Goal: Find specific page/section: Find specific page/section

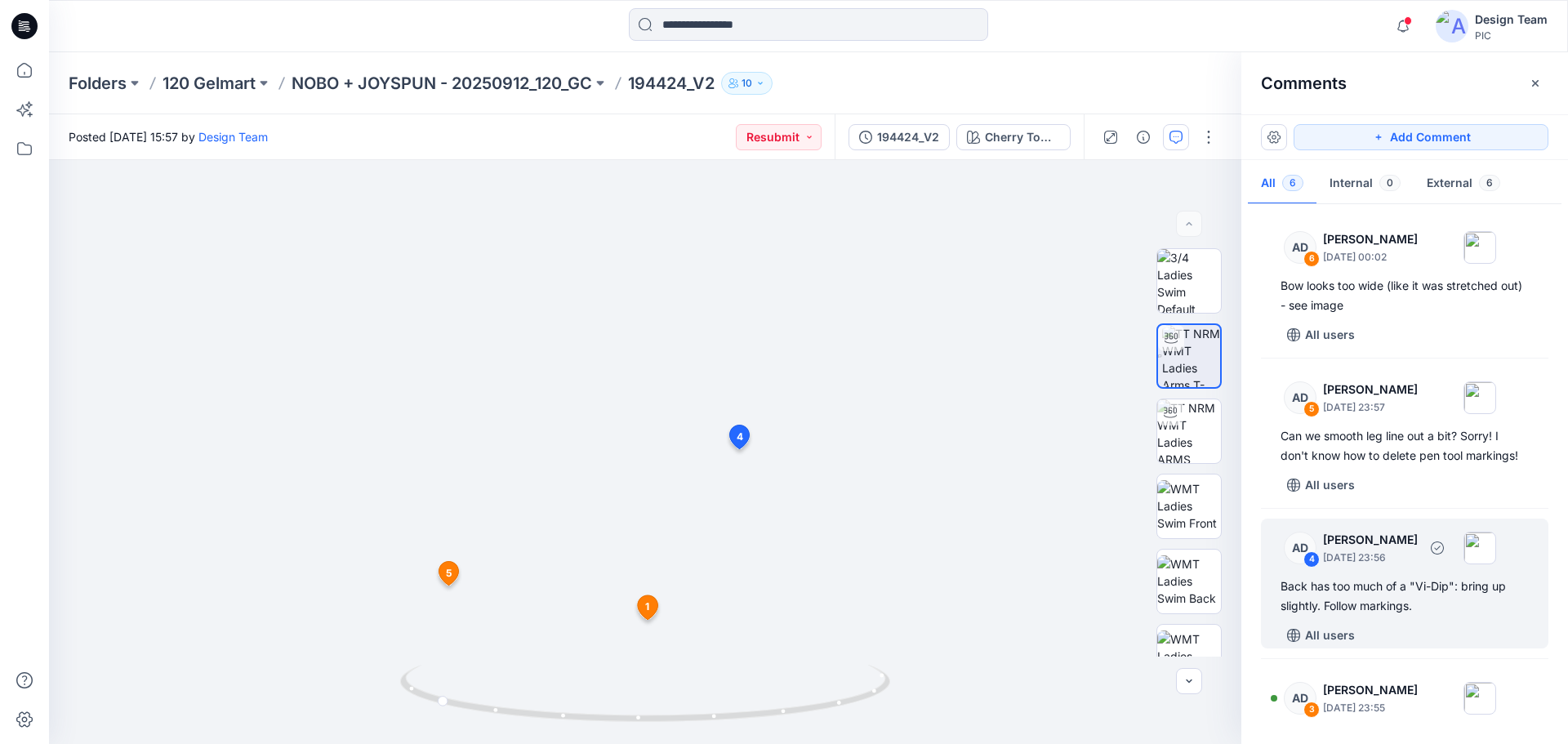
click at [1419, 584] on div "Back has too much of a "Vi-Dip": bring up slightly. Follow markings." at bounding box center [1404, 595] width 249 height 39
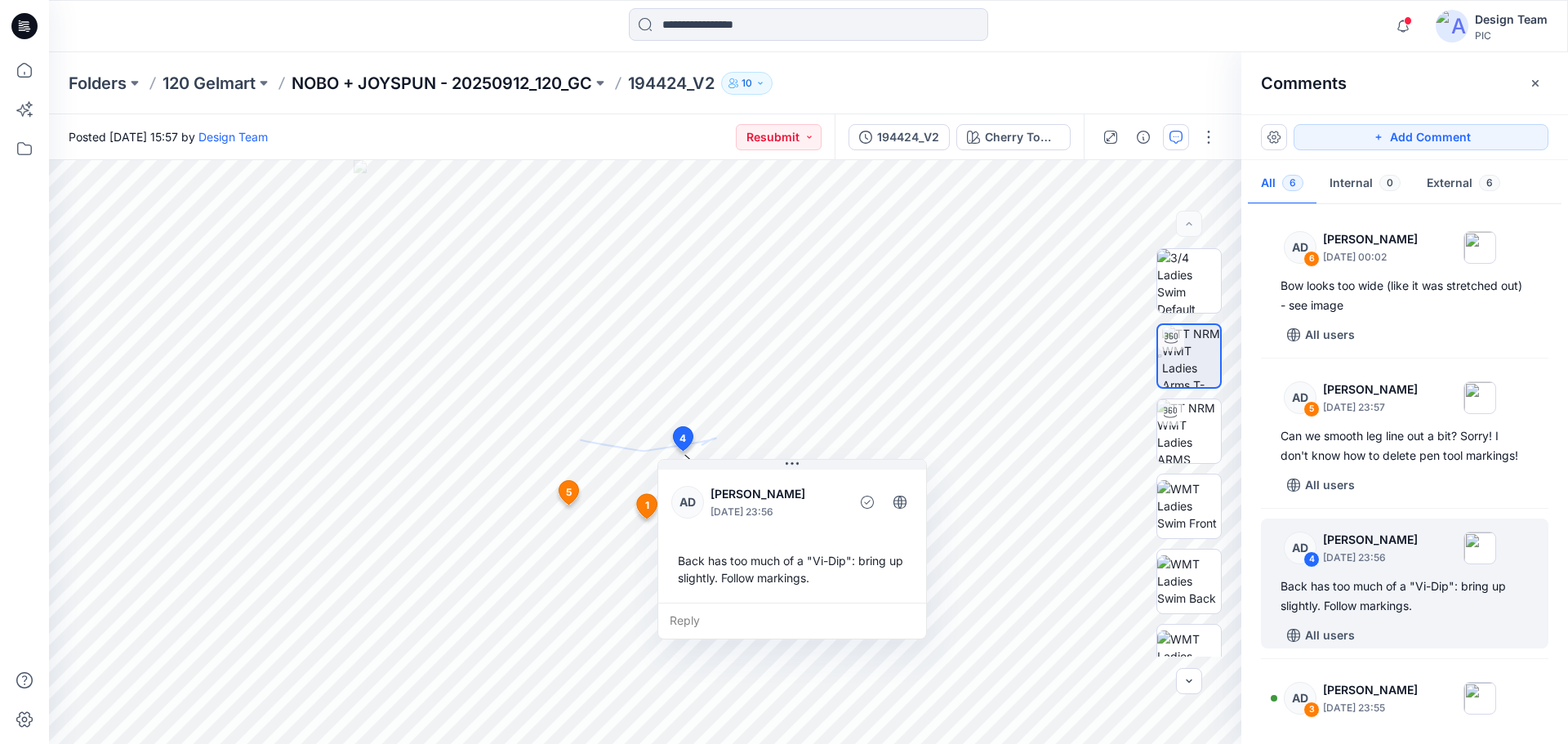
click at [374, 72] on p "NOBO + JOYSPUN - 20250912_120_GC" at bounding box center [441, 83] width 301 height 23
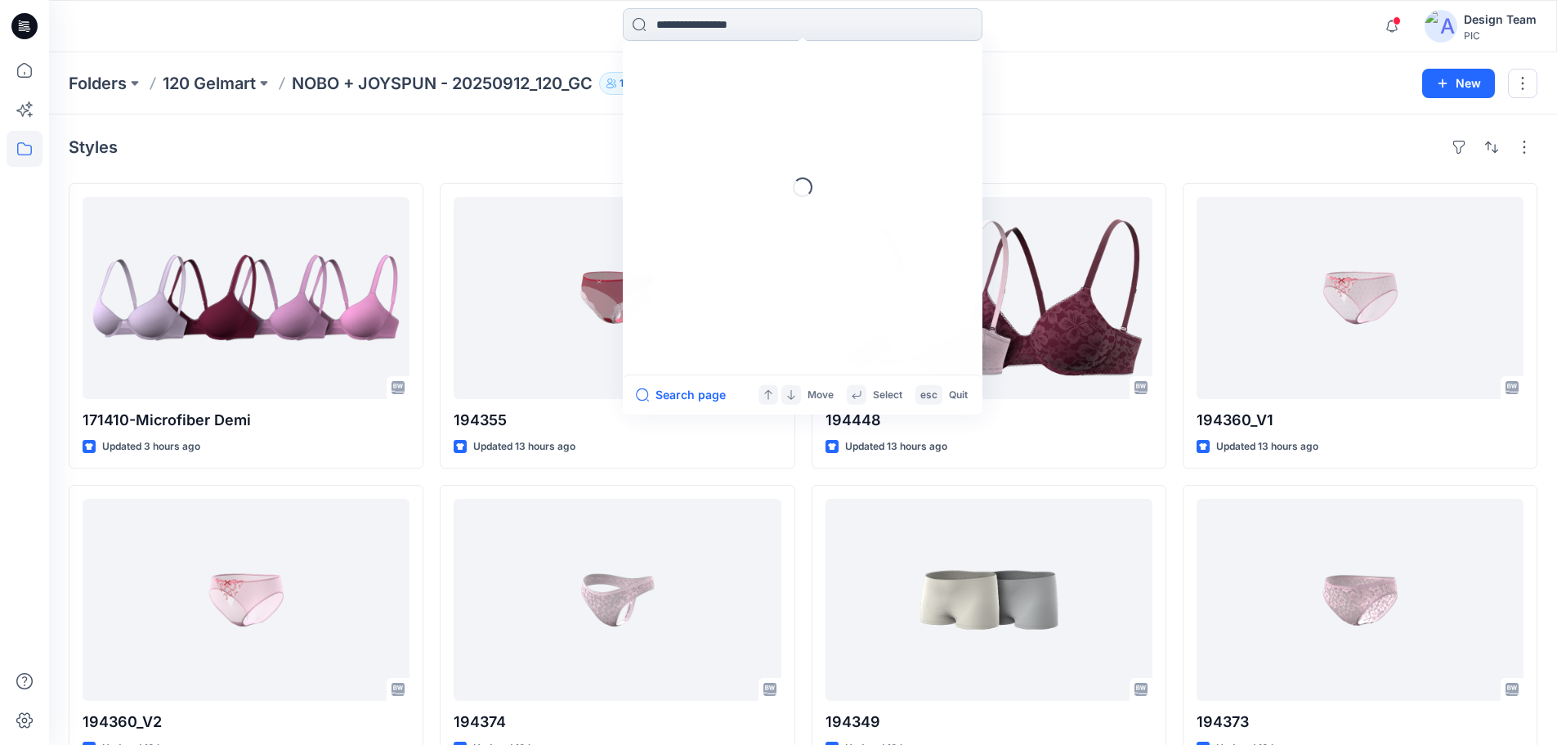
click at [697, 17] on input at bounding box center [803, 24] width 360 height 33
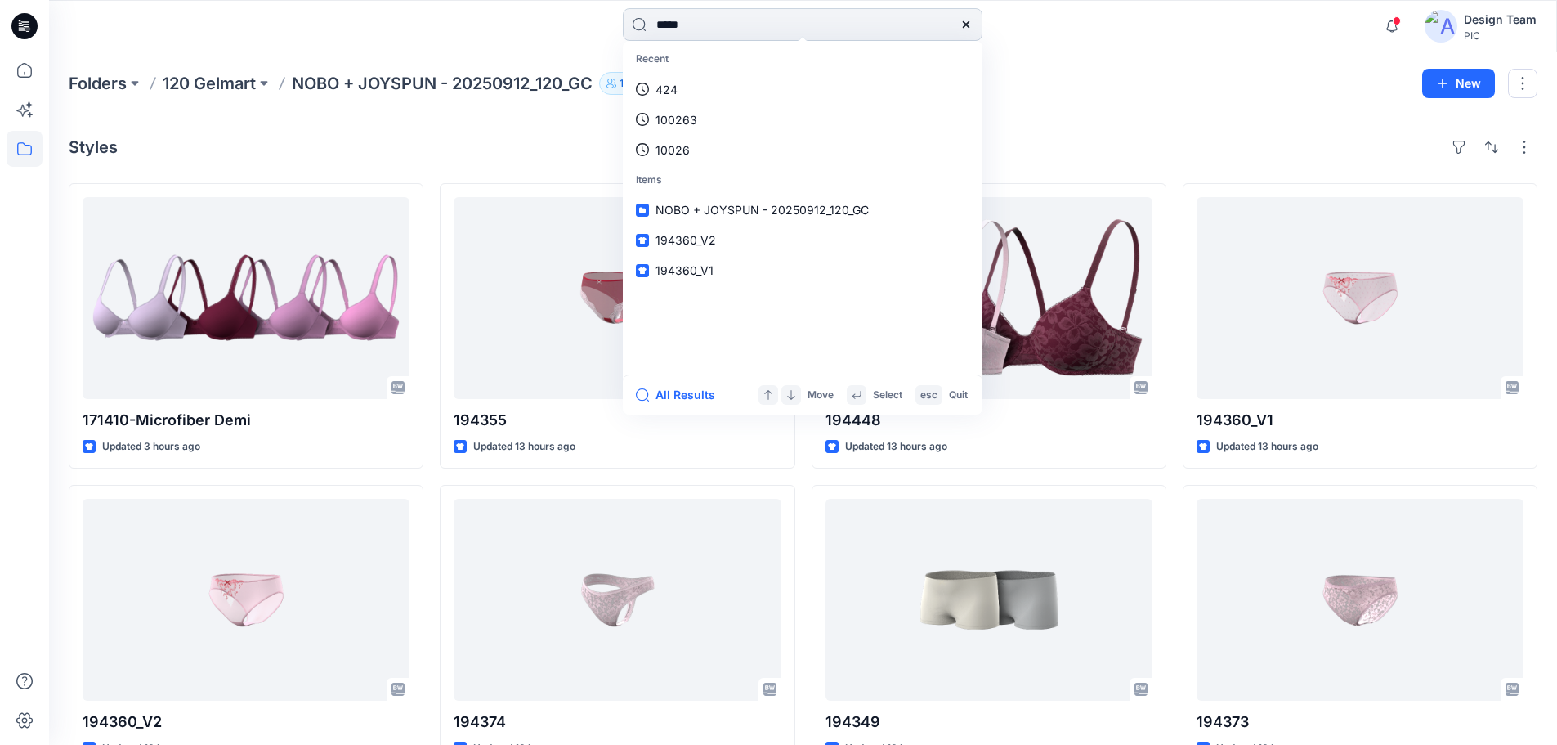
type input "******"
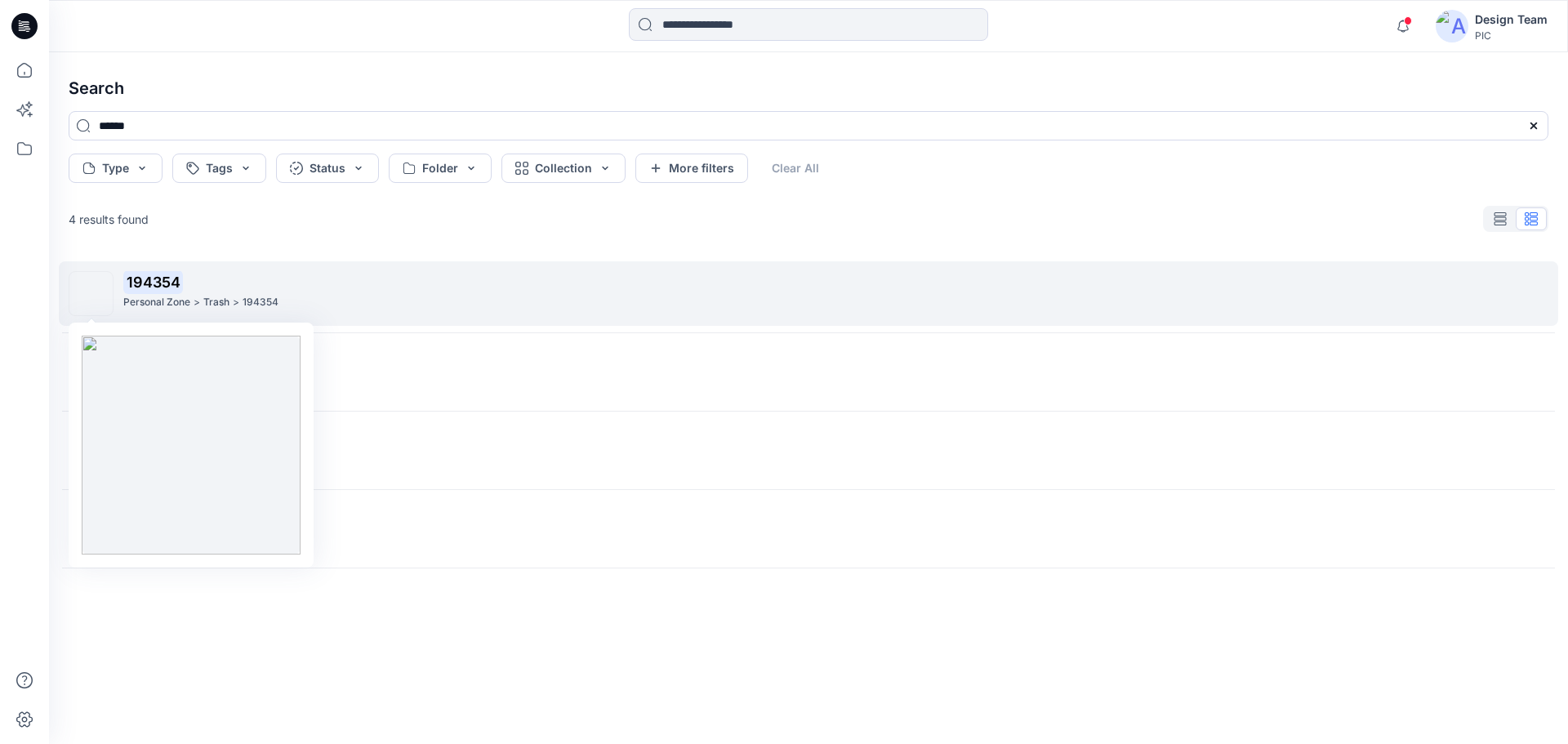
click at [92, 294] on img at bounding box center [92, 294] width 0 height 0
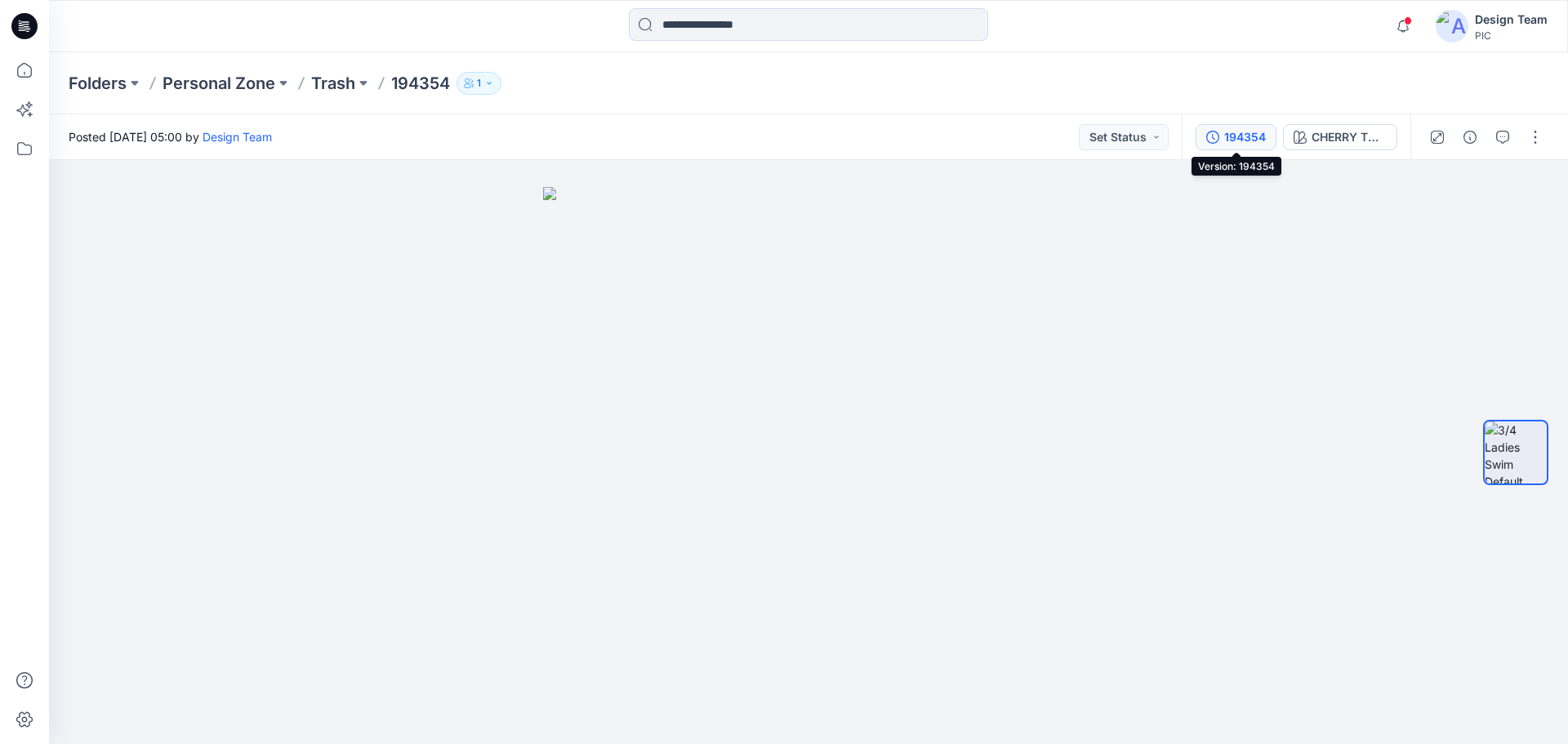
click at [1231, 133] on div "194354" at bounding box center [1244, 137] width 42 height 18
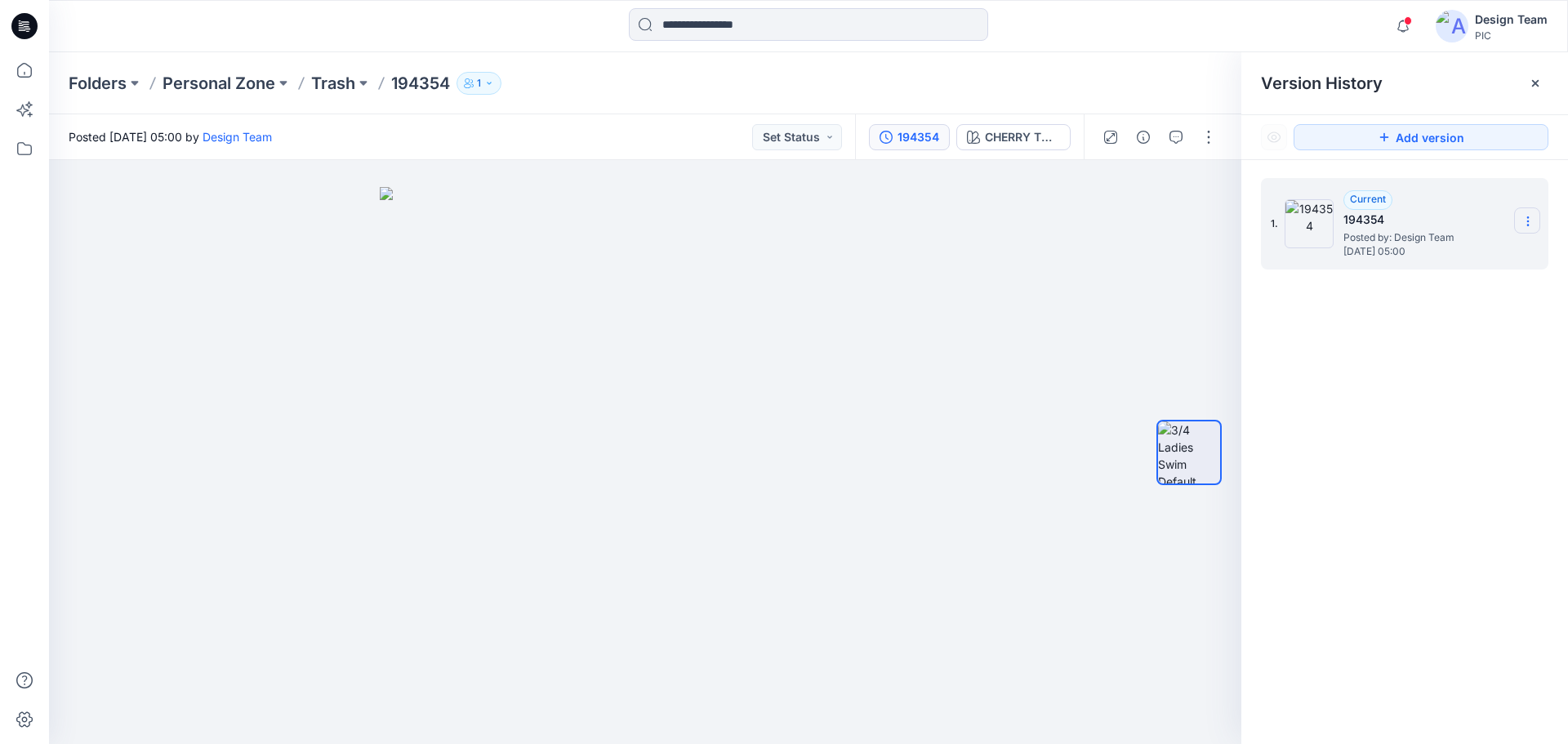
click at [1527, 214] on section at bounding box center [1527, 221] width 26 height 26
click at [1414, 357] on div "1. Current 194354 Posted by: Design Team [DATE] 05:00 Duplicate Version Rename …" at bounding box center [1404, 463] width 327 height 607
click at [993, 136] on div "CHERRY TOMATO" at bounding box center [1022, 137] width 75 height 18
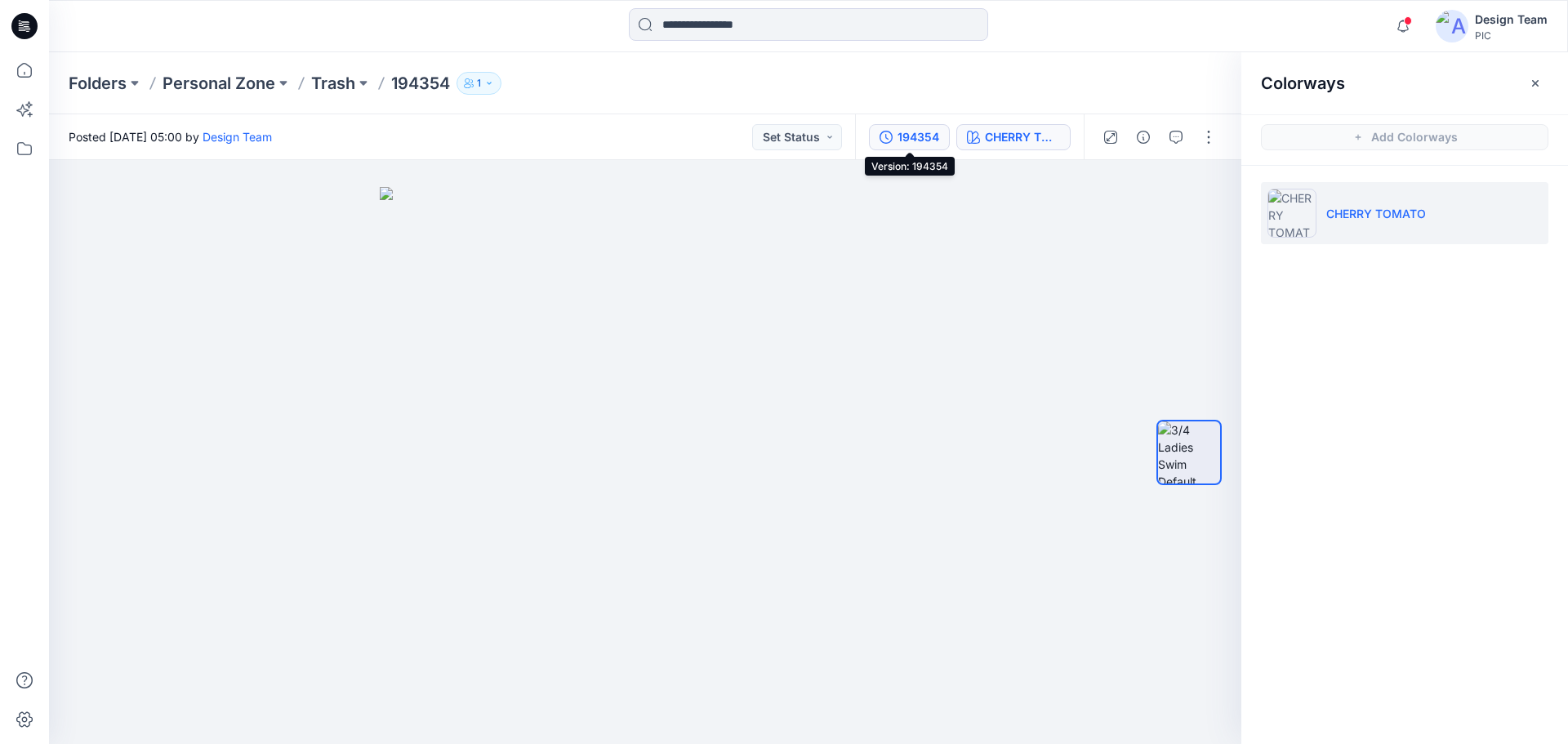
click at [931, 139] on div "194354" at bounding box center [918, 137] width 42 height 18
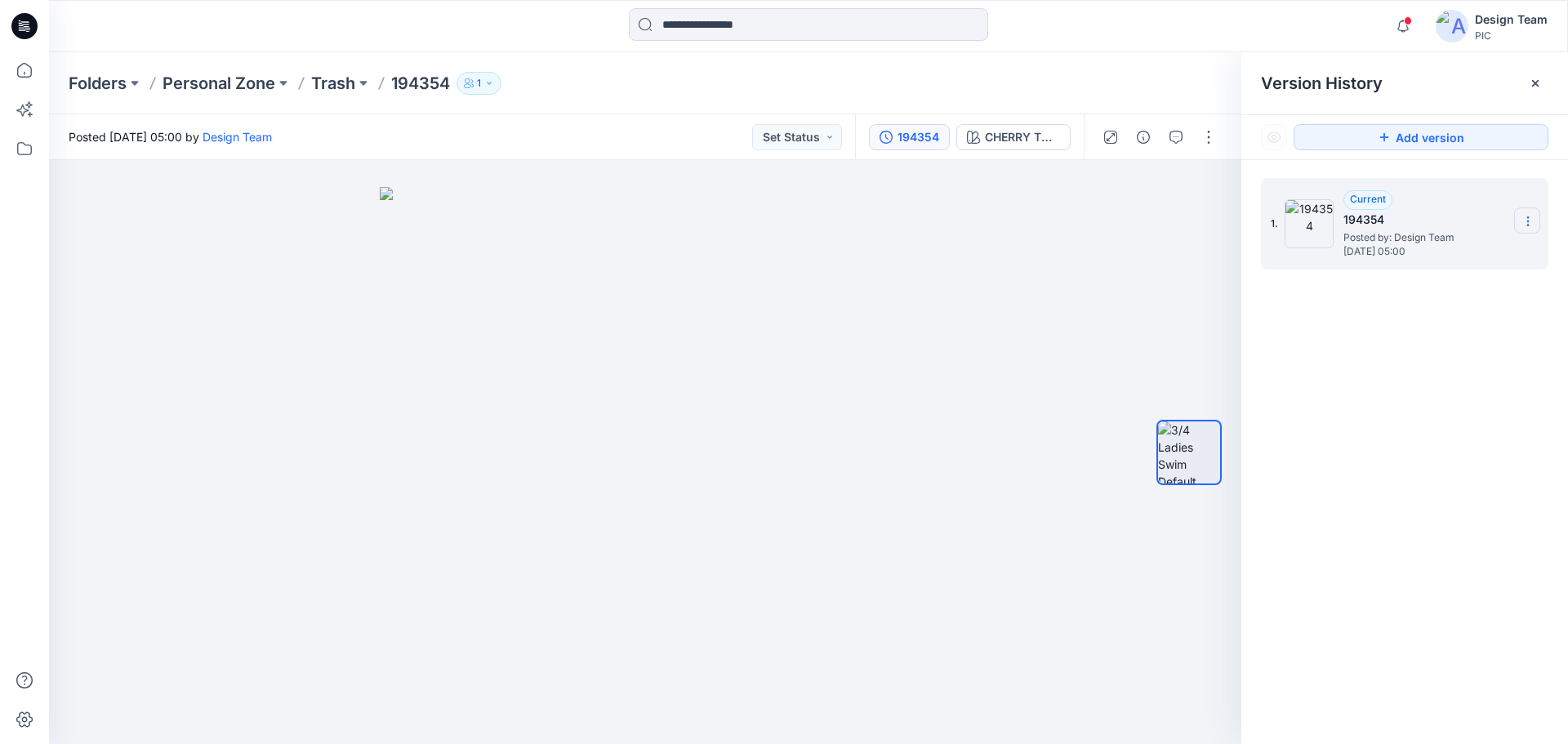
click at [1531, 218] on icon at bounding box center [1527, 221] width 13 height 13
click at [1420, 422] on div "1. Current 194354 Posted by: Design Team [DATE] 05:00 Duplicate Version Rename …" at bounding box center [1404, 463] width 327 height 607
click at [235, 83] on p "Personal Zone" at bounding box center [219, 83] width 113 height 23
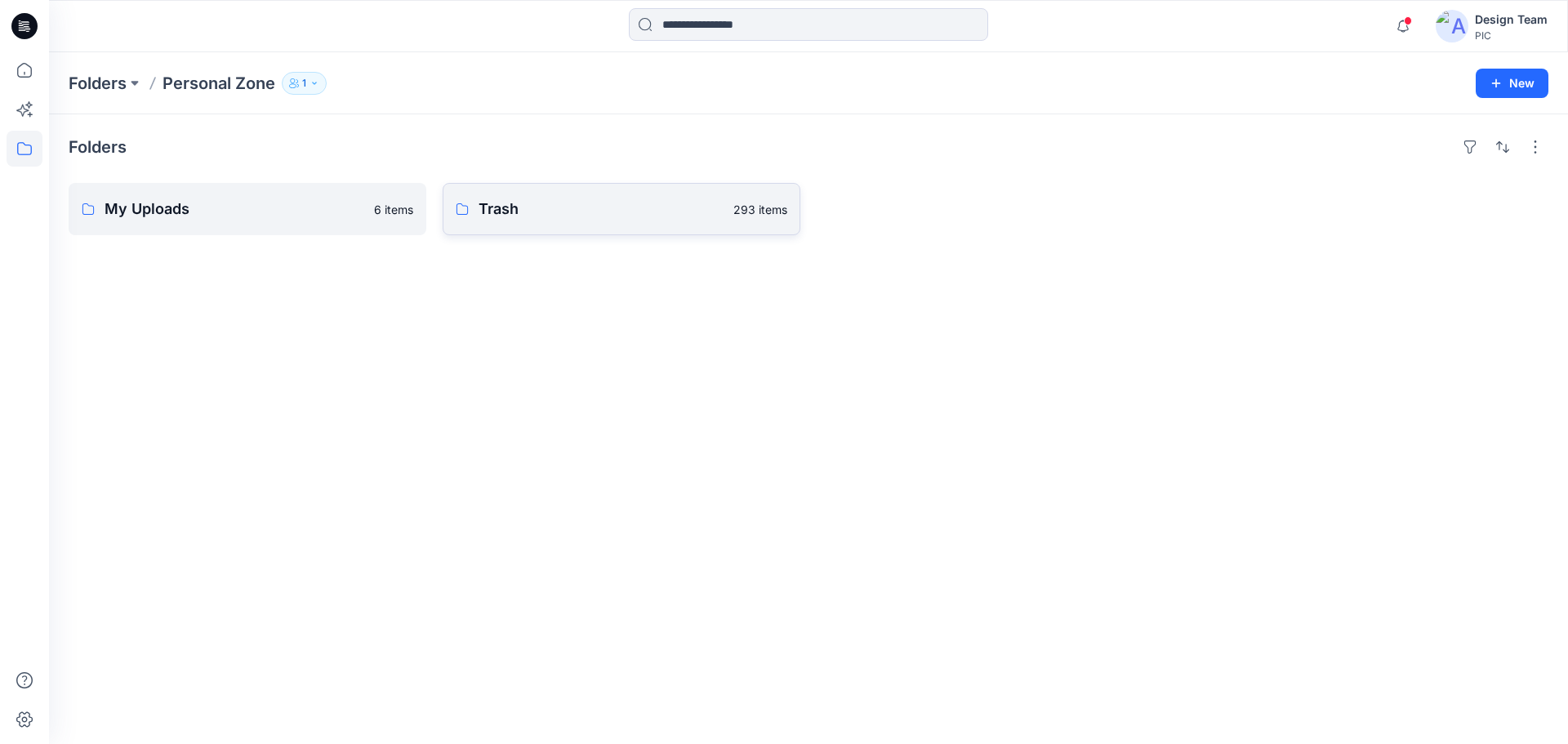
click at [551, 195] on link "Trash 293 items" at bounding box center [621, 209] width 358 height 52
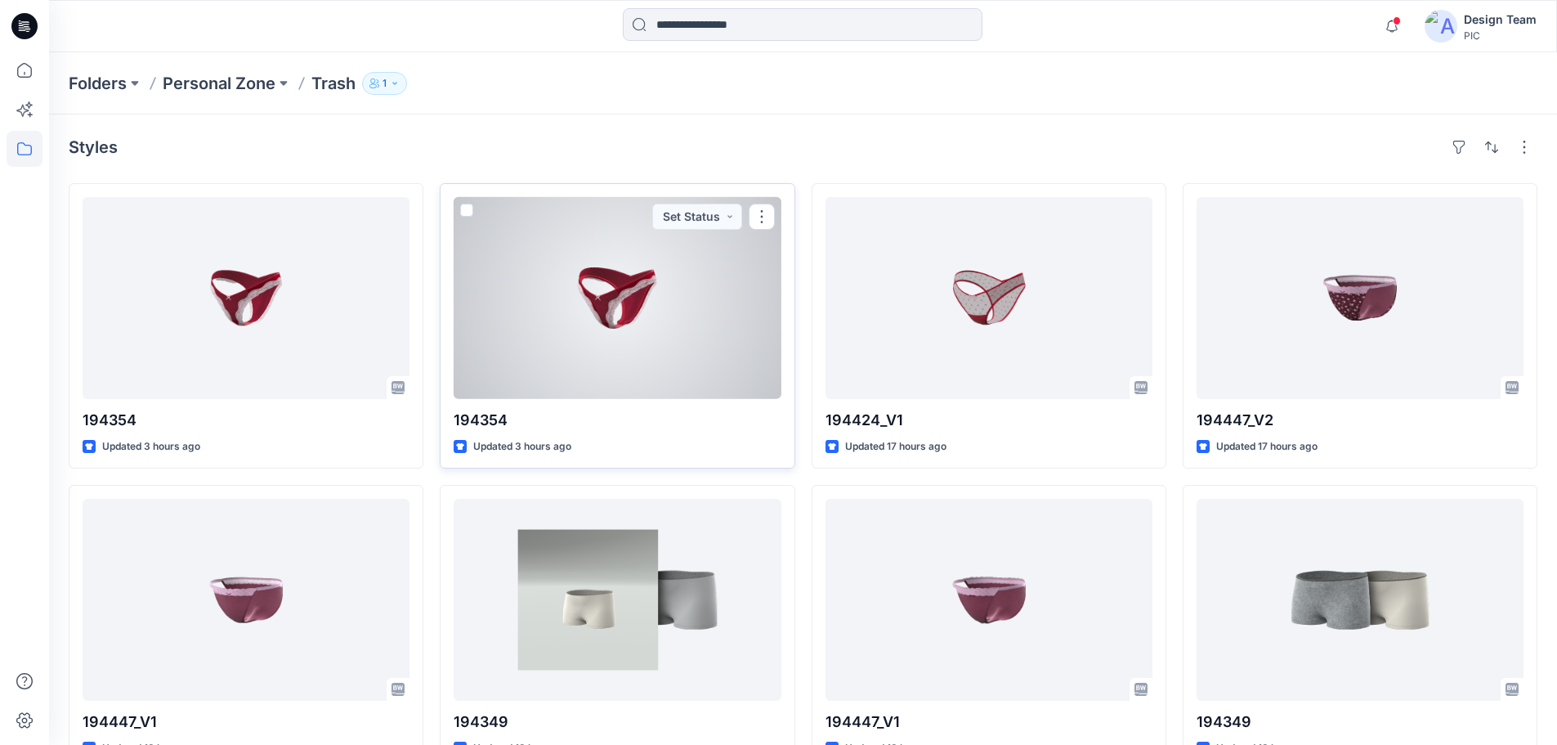
click at [653, 325] on div at bounding box center [617, 298] width 327 height 202
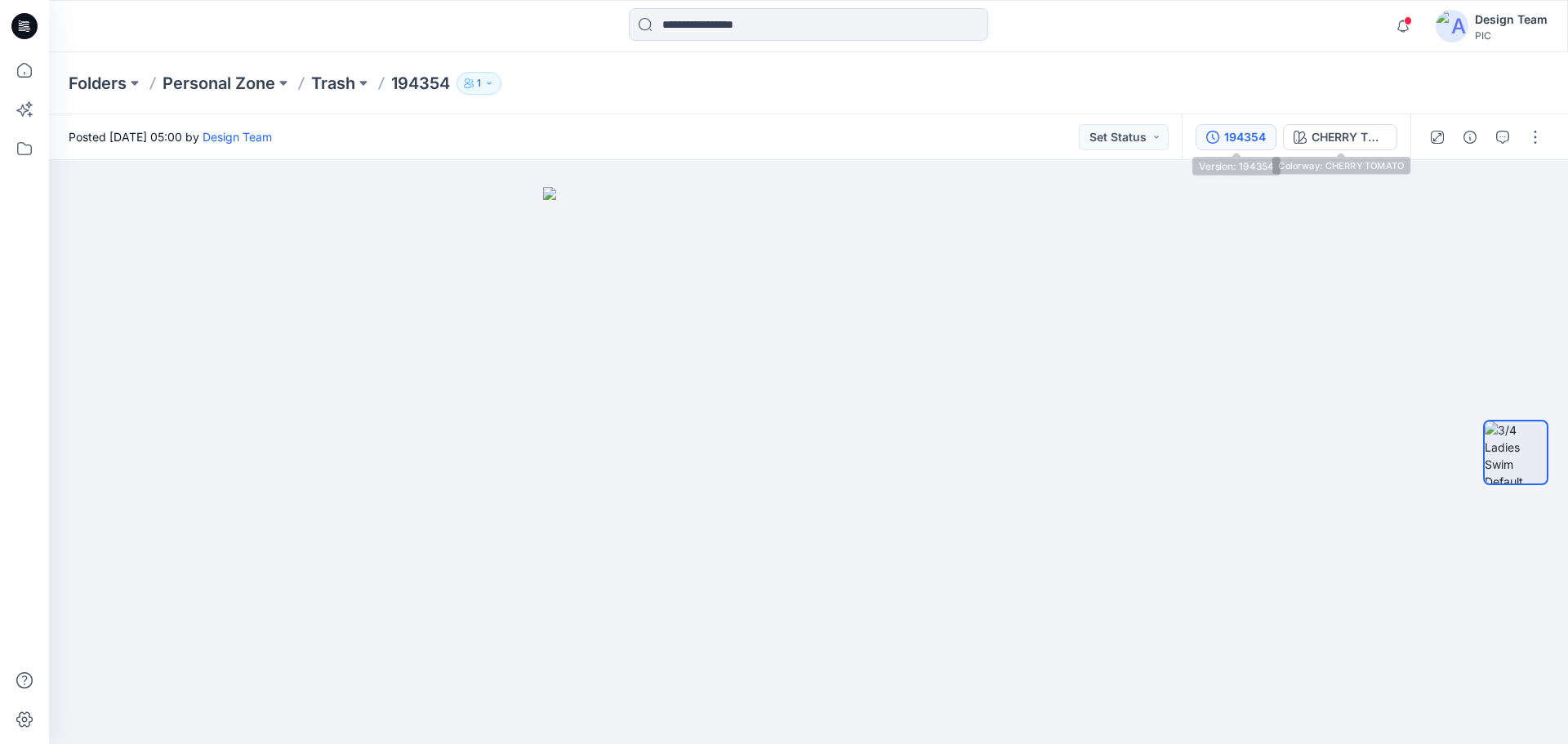
click at [1249, 138] on div "194354" at bounding box center [1244, 137] width 42 height 18
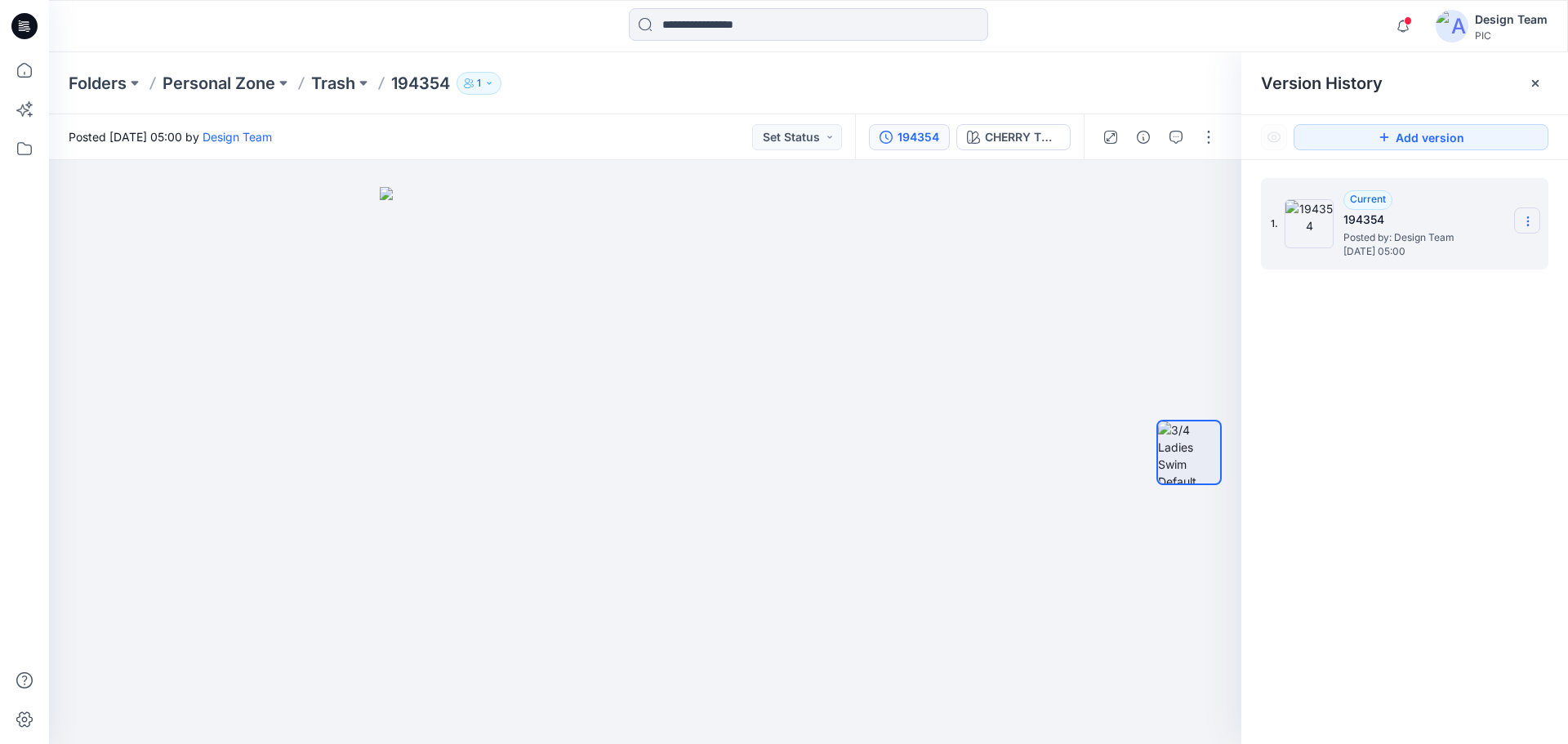
click at [1519, 210] on section at bounding box center [1527, 221] width 26 height 26
drag, startPoint x: 1401, startPoint y: 386, endPoint x: 1363, endPoint y: 350, distance: 52.3
click at [1397, 384] on div "1. Current 194354 Posted by: Design Team [DATE] 05:00 Duplicate Version Rename …" at bounding box center [1404, 463] width 327 height 607
click at [1208, 142] on button "button" at bounding box center [1208, 137] width 26 height 26
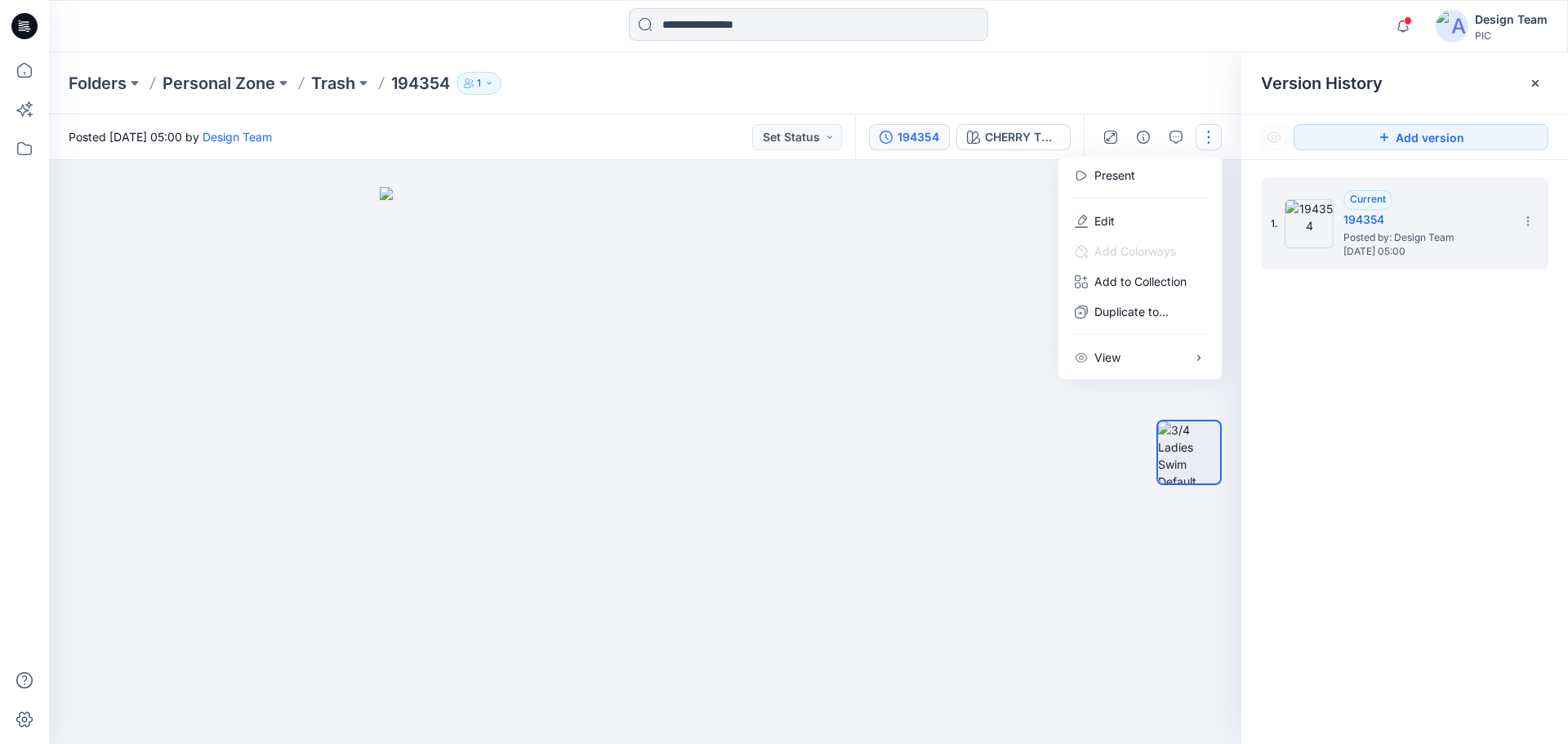
click at [1282, 338] on div "1. Current 194354 Posted by: Design Team [DATE] 05:00" at bounding box center [1404, 463] width 327 height 607
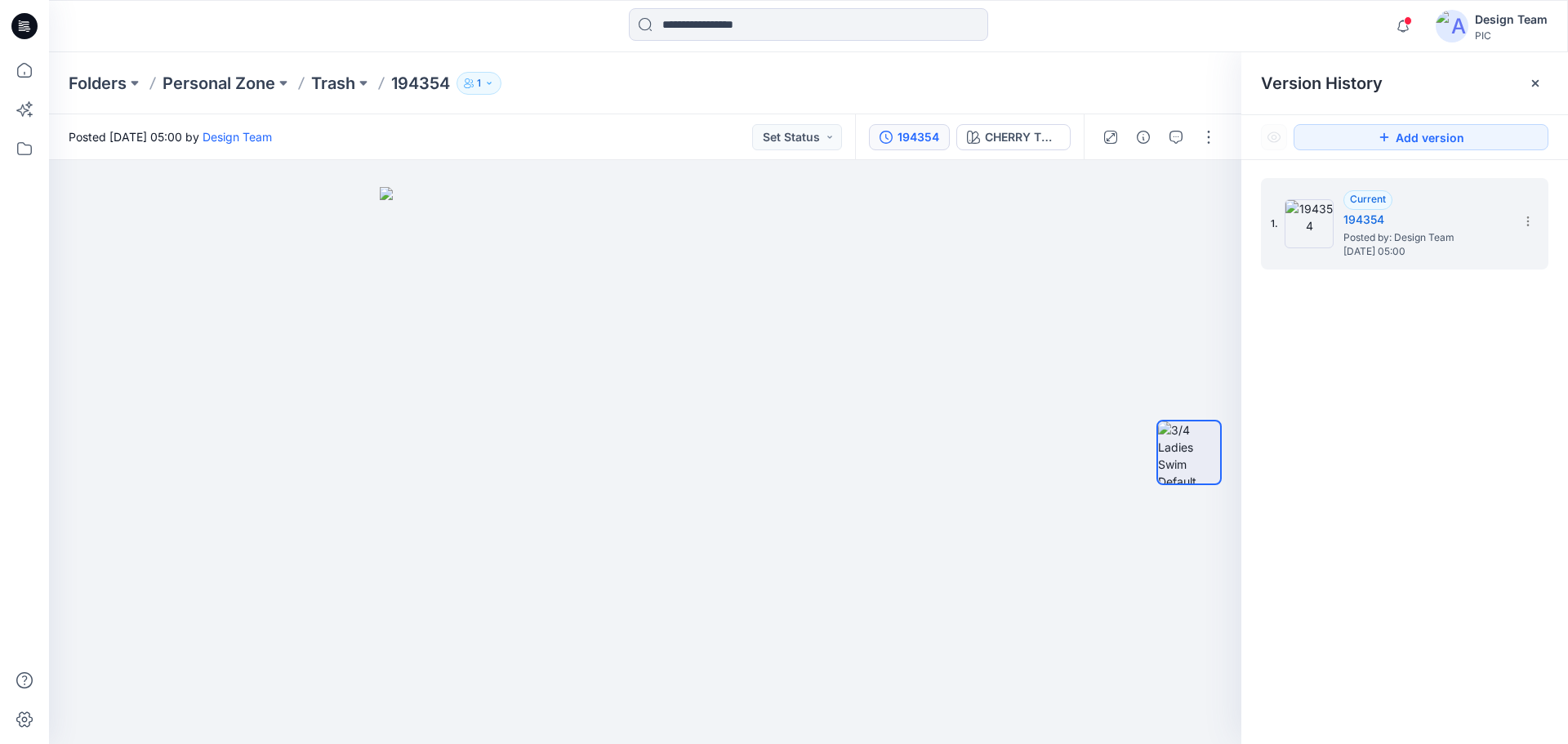
click at [1545, 82] on div at bounding box center [1535, 83] width 26 height 26
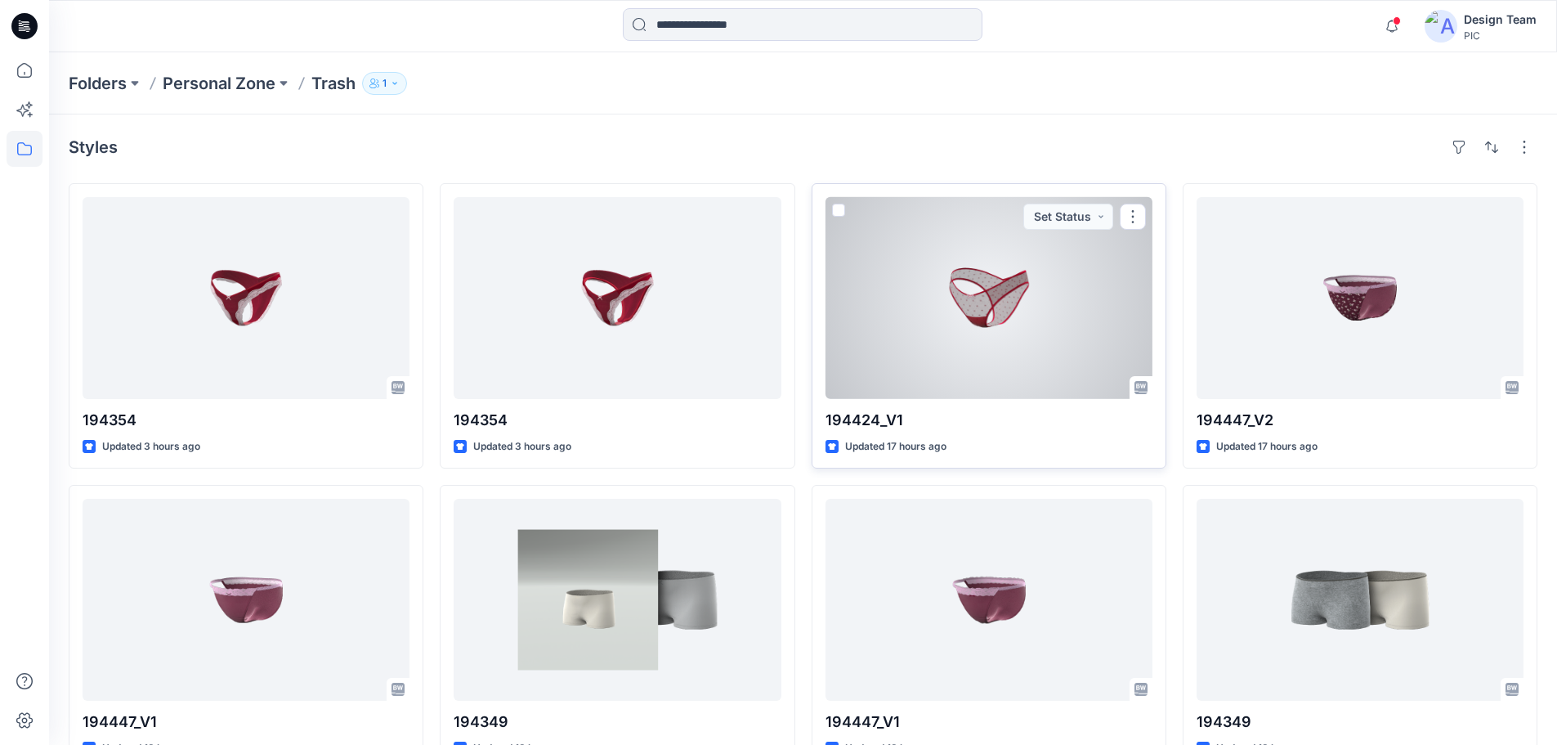
click at [1007, 293] on div at bounding box center [989, 298] width 327 height 202
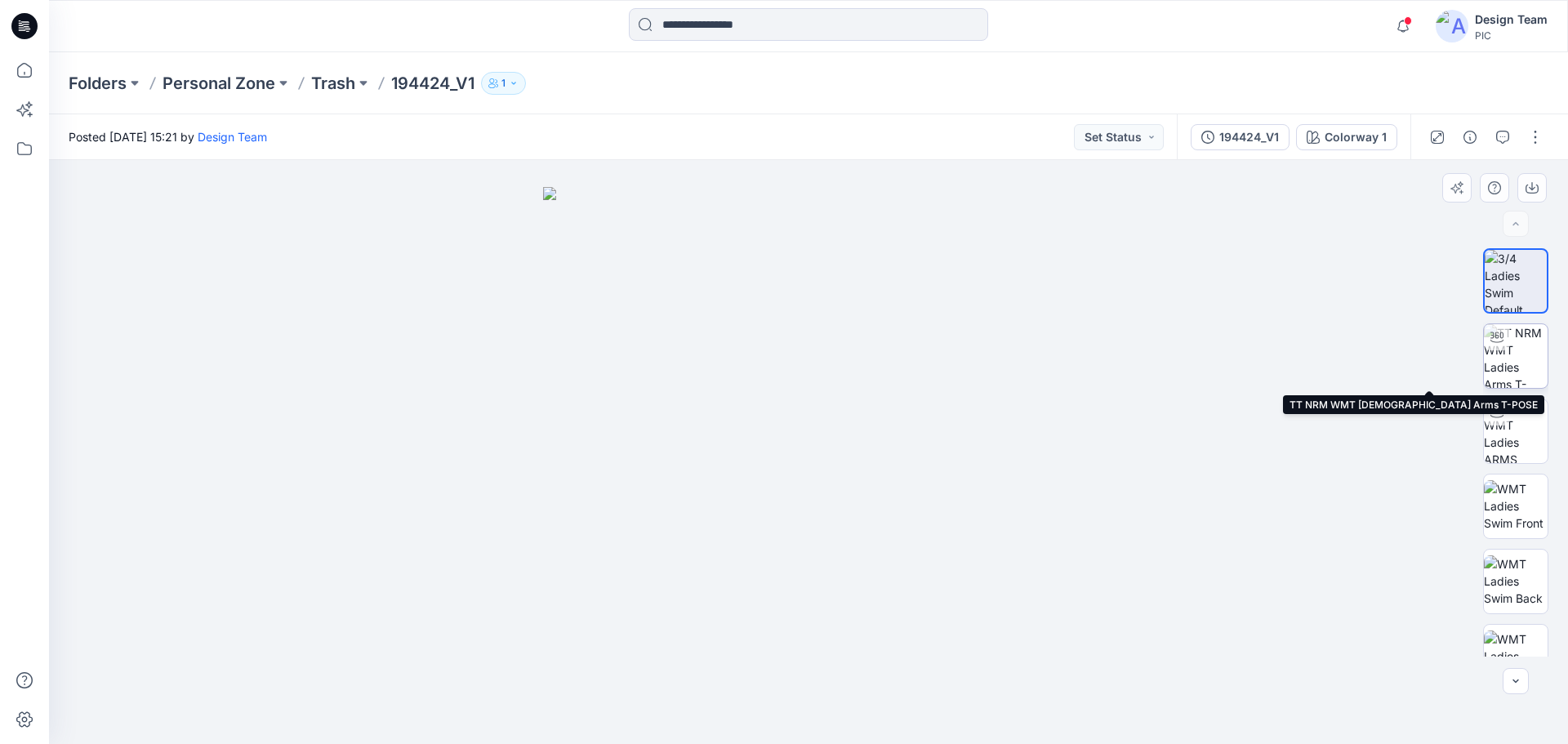
click at [1502, 360] on img at bounding box center [1515, 357] width 64 height 64
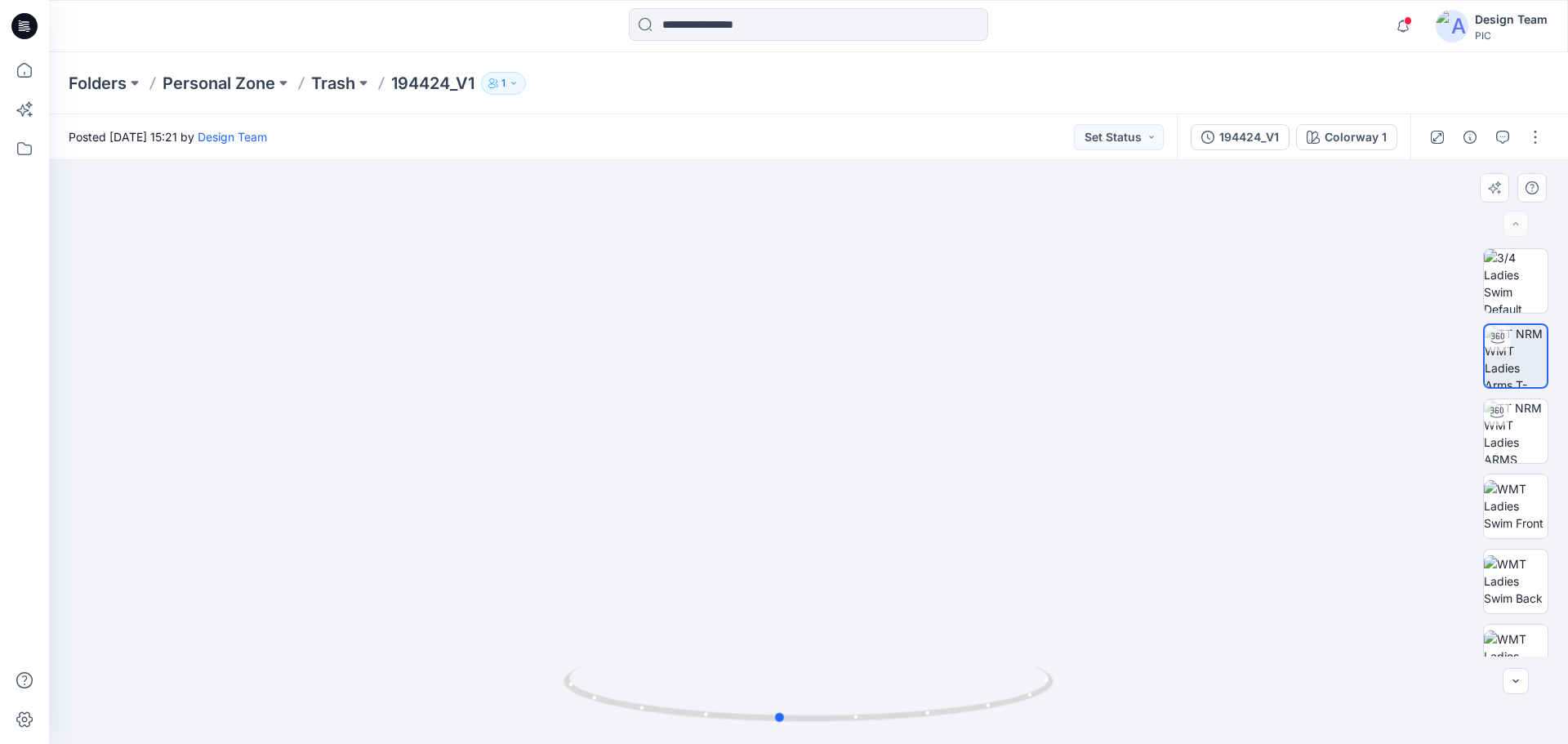
drag, startPoint x: 883, startPoint y: 664, endPoint x: 846, endPoint y: 515, distance: 153.5
drag, startPoint x: 768, startPoint y: 686, endPoint x: 771, endPoint y: 661, distance: 25.2
click at [771, 661] on div at bounding box center [808, 451] width 1518 height 583
click at [691, 666] on icon at bounding box center [810, 694] width 494 height 61
click at [895, 656] on img at bounding box center [809, 410] width 749 height 666
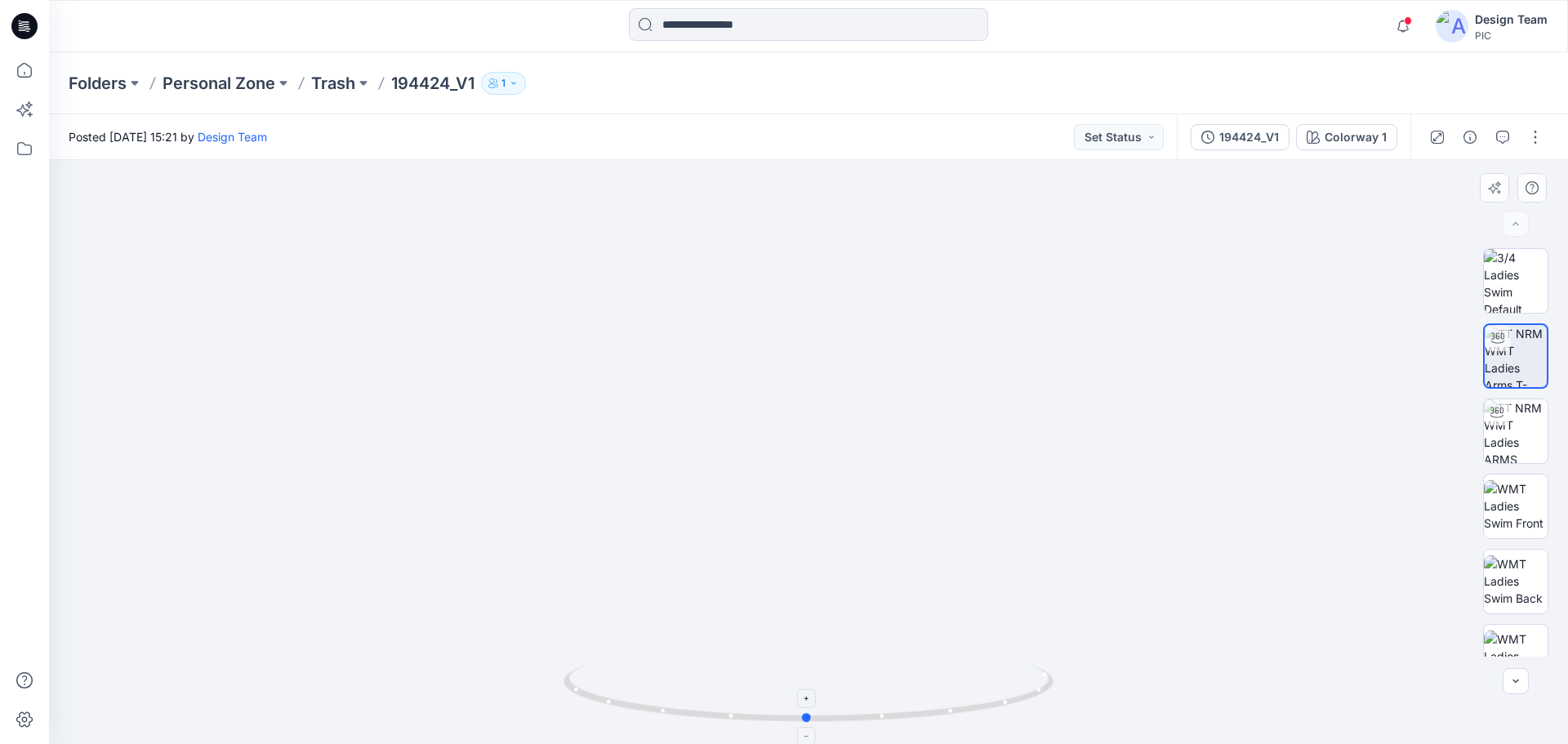
drag, startPoint x: 901, startPoint y: 717, endPoint x: 959, endPoint y: 700, distance: 60.4
click at [952, 709] on icon at bounding box center [810, 694] width 494 height 61
drag, startPoint x: 1016, startPoint y: 595, endPoint x: 1000, endPoint y: 432, distance: 163.8
drag, startPoint x: 930, startPoint y: 709, endPoint x: 671, endPoint y: 682, distance: 260.4
click at [671, 682] on icon at bounding box center [810, 694] width 494 height 61
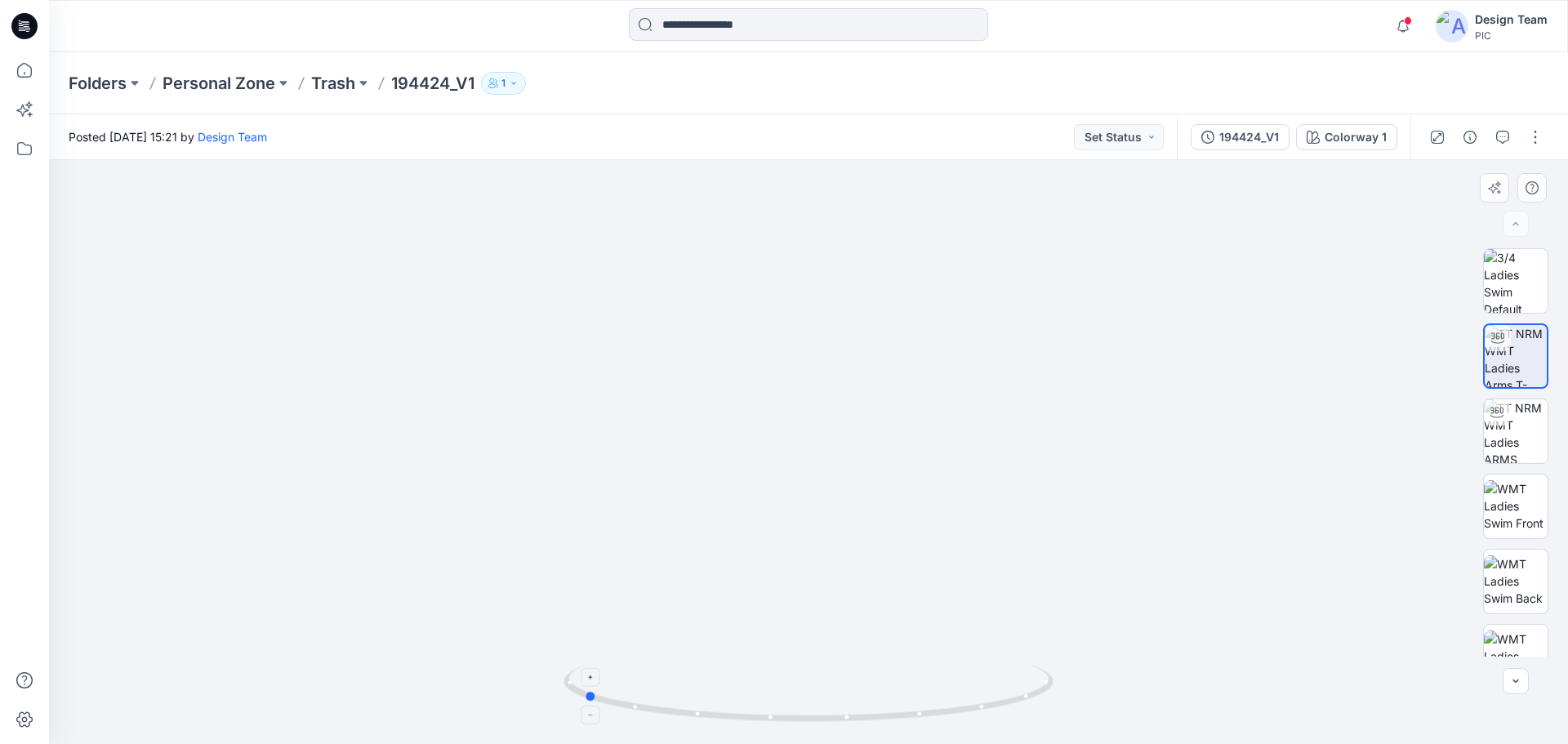
drag, startPoint x: 904, startPoint y: 716, endPoint x: 915, endPoint y: 692, distance: 26.4
click at [915, 692] on icon at bounding box center [810, 694] width 494 height 61
drag, startPoint x: 873, startPoint y: 722, endPoint x: 674, endPoint y: 703, distance: 199.9
click at [674, 703] on icon at bounding box center [810, 694] width 494 height 61
drag, startPoint x: 1004, startPoint y: 704, endPoint x: 709, endPoint y: 709, distance: 295.0
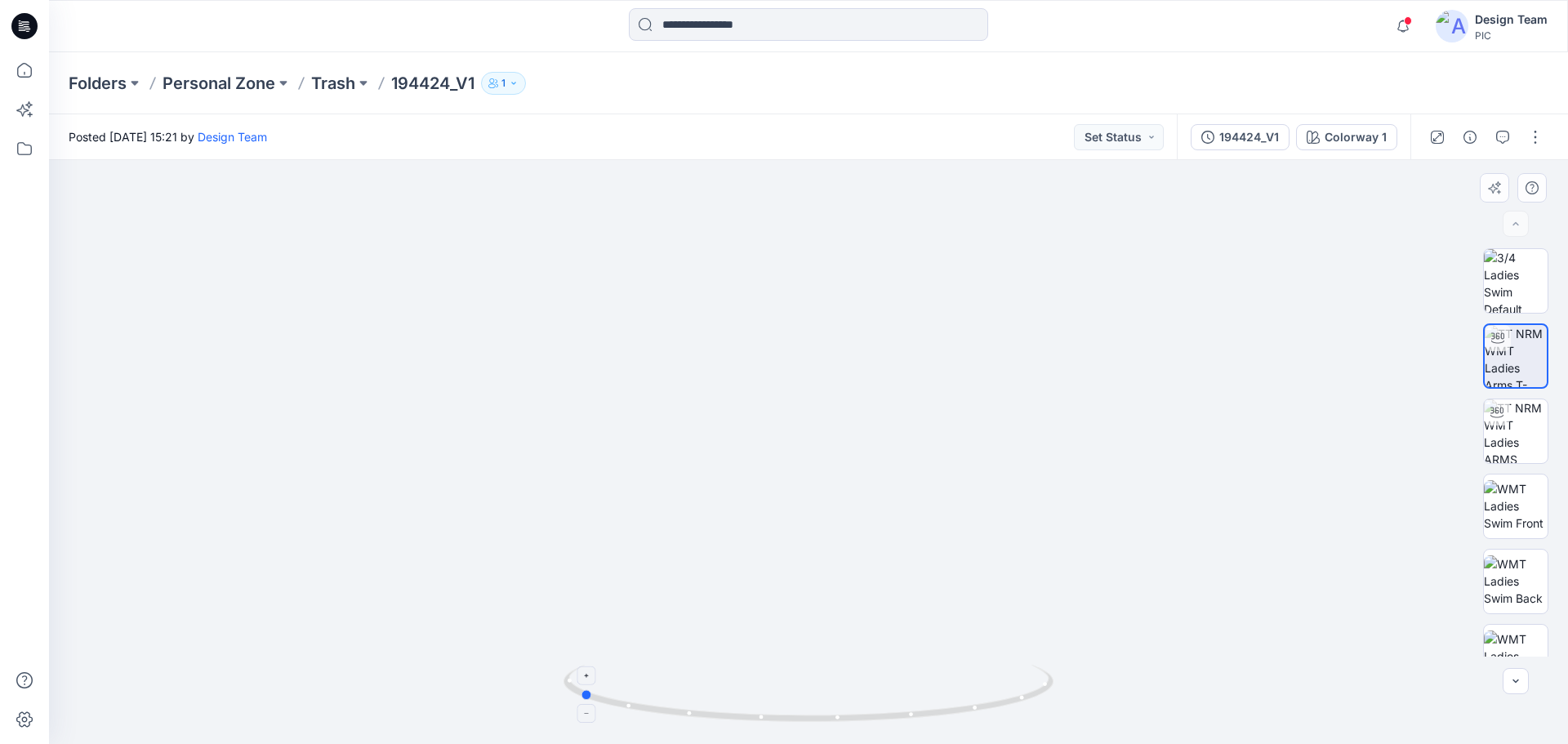
click at [709, 709] on icon at bounding box center [810, 694] width 494 height 61
click at [885, 723] on icon at bounding box center [810, 694] width 494 height 61
drag, startPoint x: 872, startPoint y: 719, endPoint x: 622, endPoint y: 677, distance: 253.5
click at [622, 677] on icon at bounding box center [810, 694] width 494 height 61
drag, startPoint x: 1022, startPoint y: 704, endPoint x: 776, endPoint y: 691, distance: 246.3
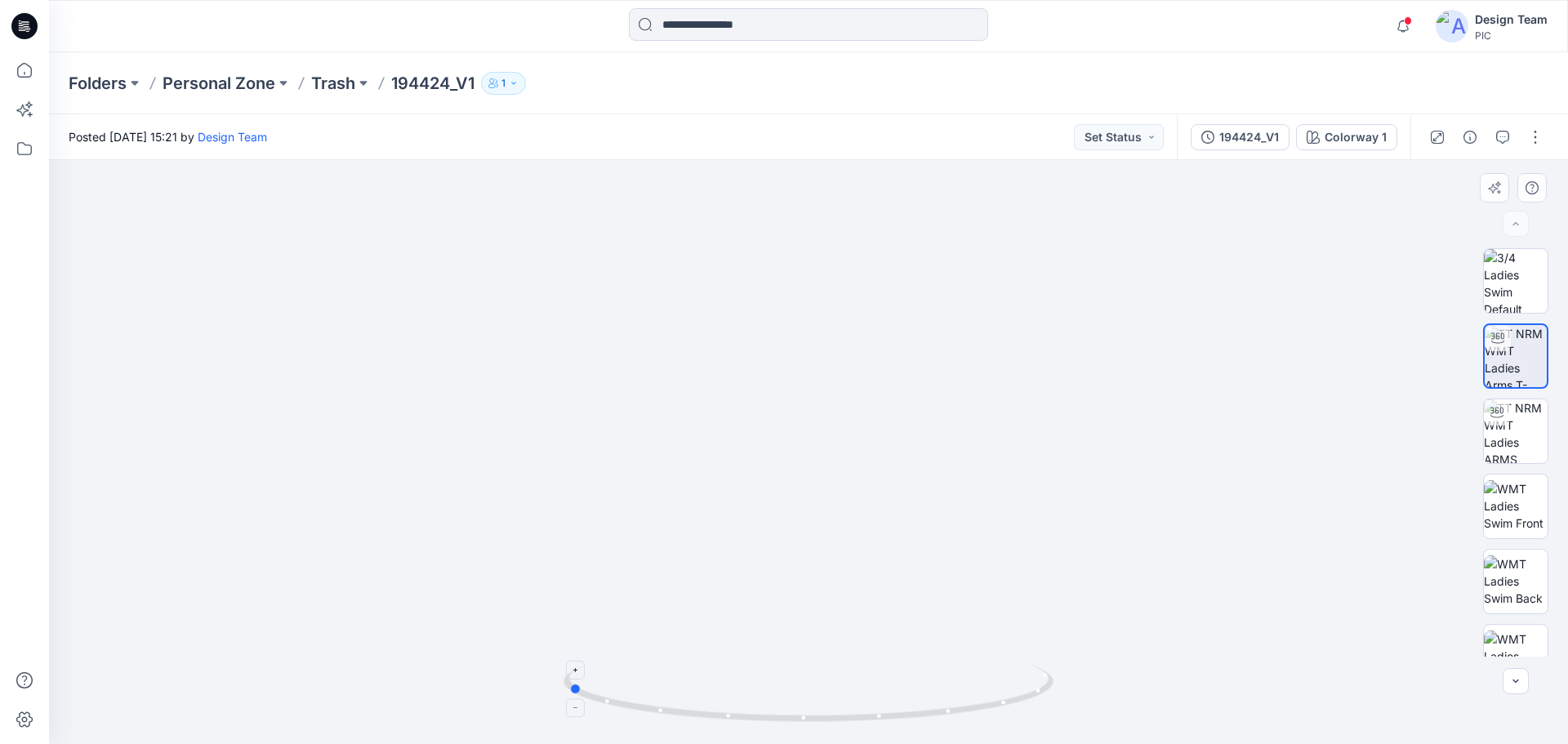
click at [776, 691] on icon at bounding box center [810, 694] width 494 height 61
drag, startPoint x: 655, startPoint y: 718, endPoint x: 763, endPoint y: 731, distance: 108.8
click at [763, 731] on div at bounding box center [808, 703] width 489 height 82
drag, startPoint x: 899, startPoint y: 307, endPoint x: 825, endPoint y: 578, distance: 280.9
drag, startPoint x: 942, startPoint y: 719, endPoint x: 904, endPoint y: 735, distance: 41.2
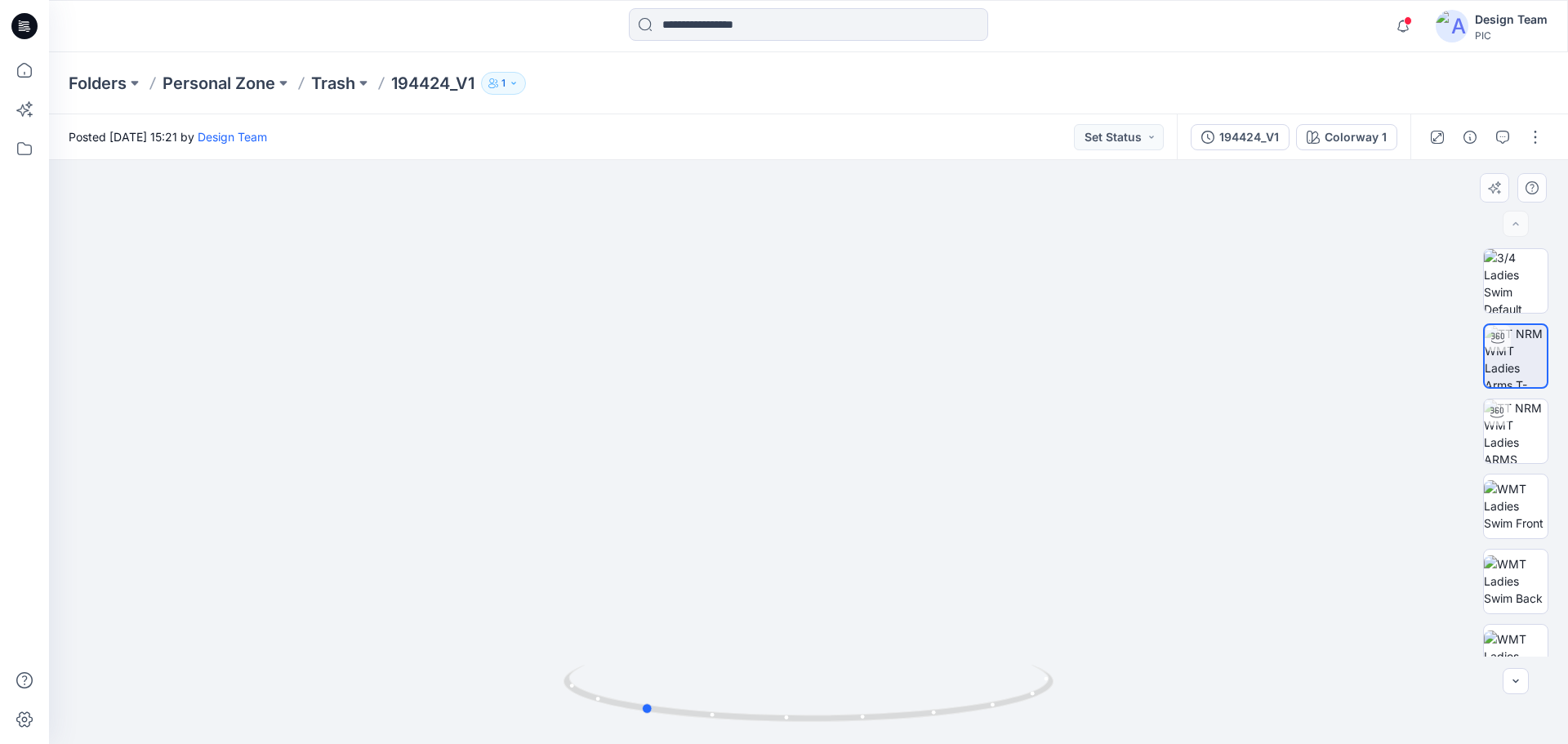
click at [904, 735] on div at bounding box center [808, 703] width 489 height 82
drag, startPoint x: 592, startPoint y: 702, endPoint x: 812, endPoint y: 735, distance: 222.5
click at [812, 735] on div at bounding box center [808, 703] width 489 height 82
drag, startPoint x: 948, startPoint y: 668, endPoint x: 950, endPoint y: 578, distance: 90.0
drag, startPoint x: 984, startPoint y: 570, endPoint x: 857, endPoint y: 582, distance: 127.6
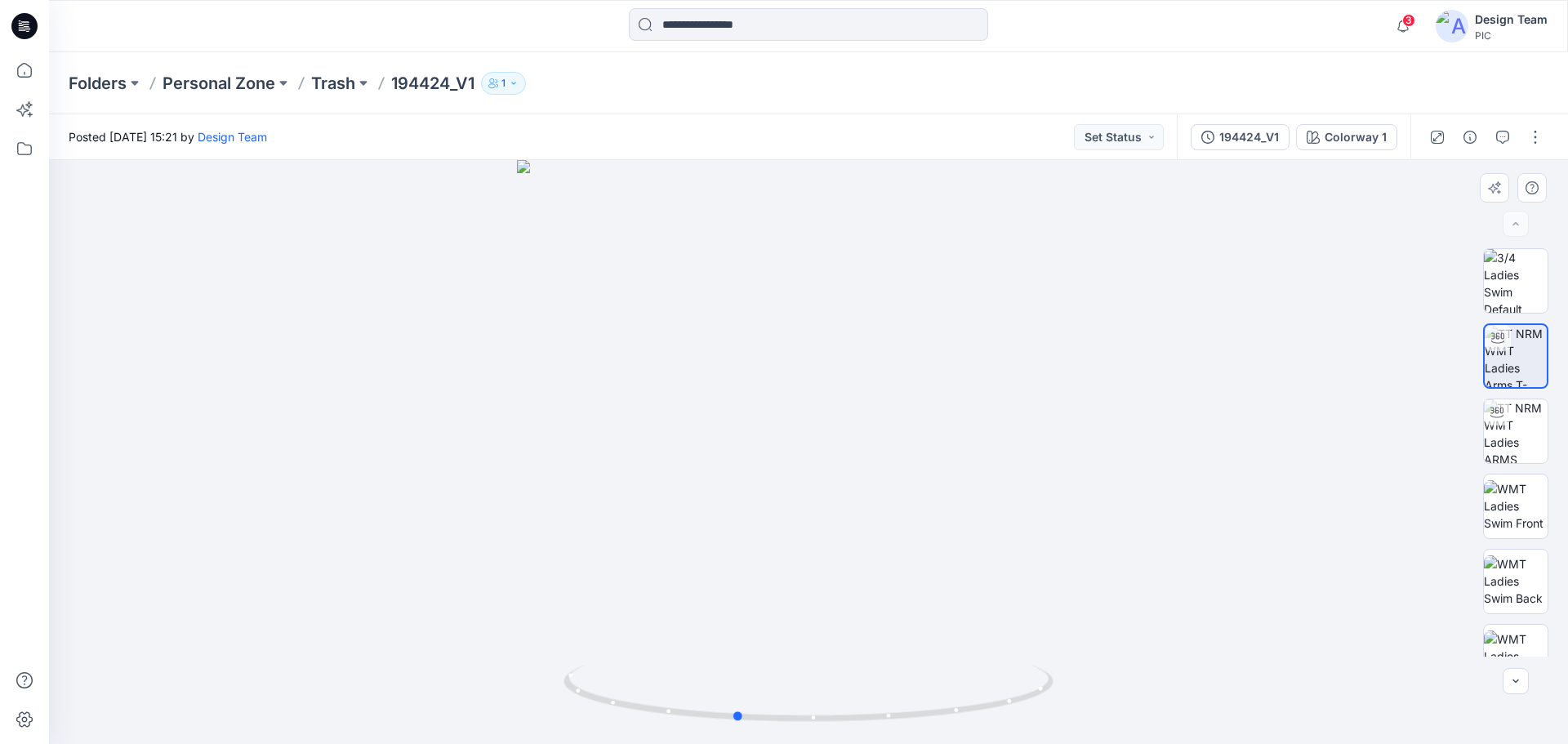
click at [857, 582] on div at bounding box center [808, 451] width 1518 height 583
drag, startPoint x: 890, startPoint y: 721, endPoint x: 422, endPoint y: 629, distance: 477.0
click at [422, 629] on div at bounding box center [808, 451] width 1518 height 583
drag, startPoint x: 909, startPoint y: 552, endPoint x: 870, endPoint y: 483, distance: 79.3
drag, startPoint x: 996, startPoint y: 701, endPoint x: 1046, endPoint y: 702, distance: 50.0
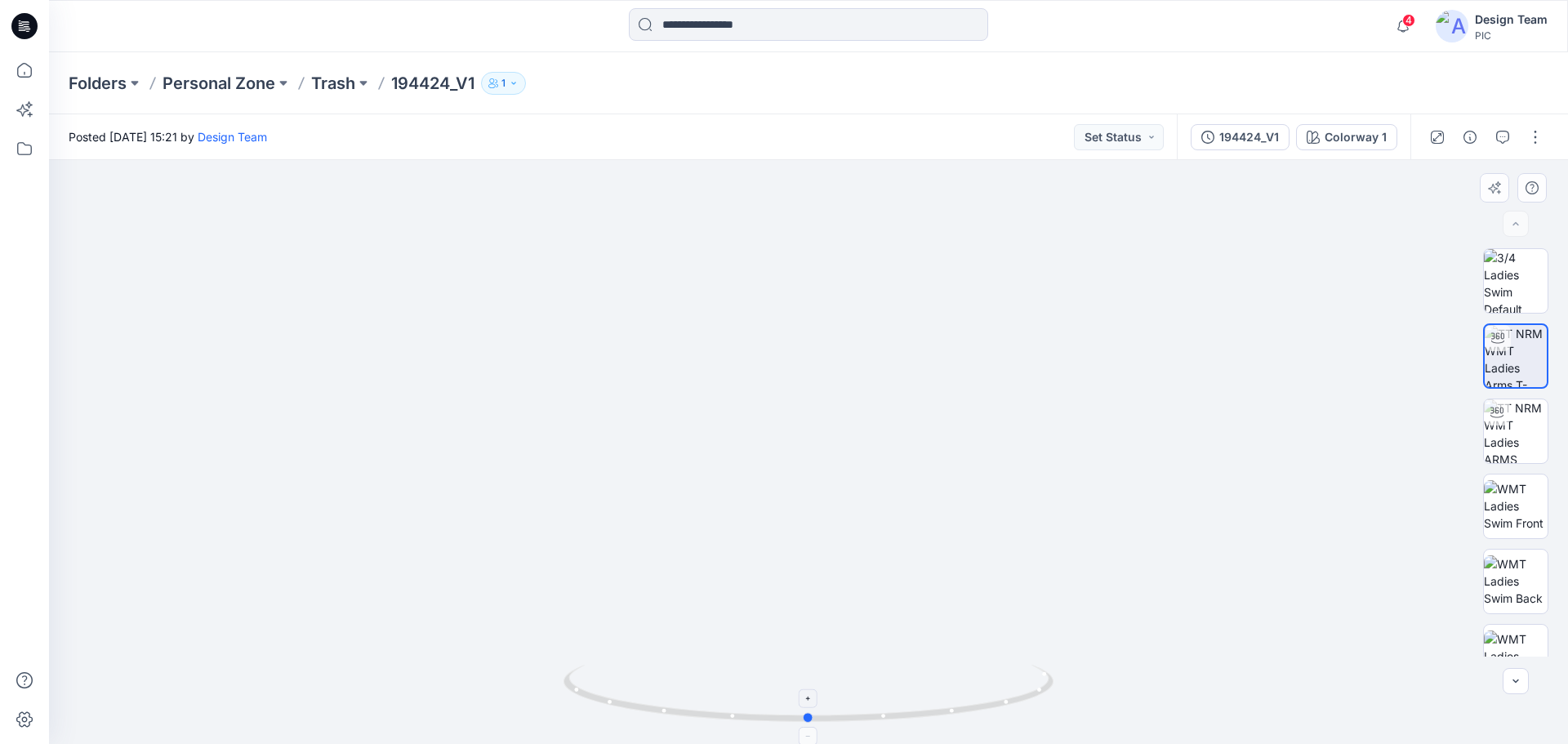
click at [1046, 702] on icon at bounding box center [810, 694] width 494 height 61
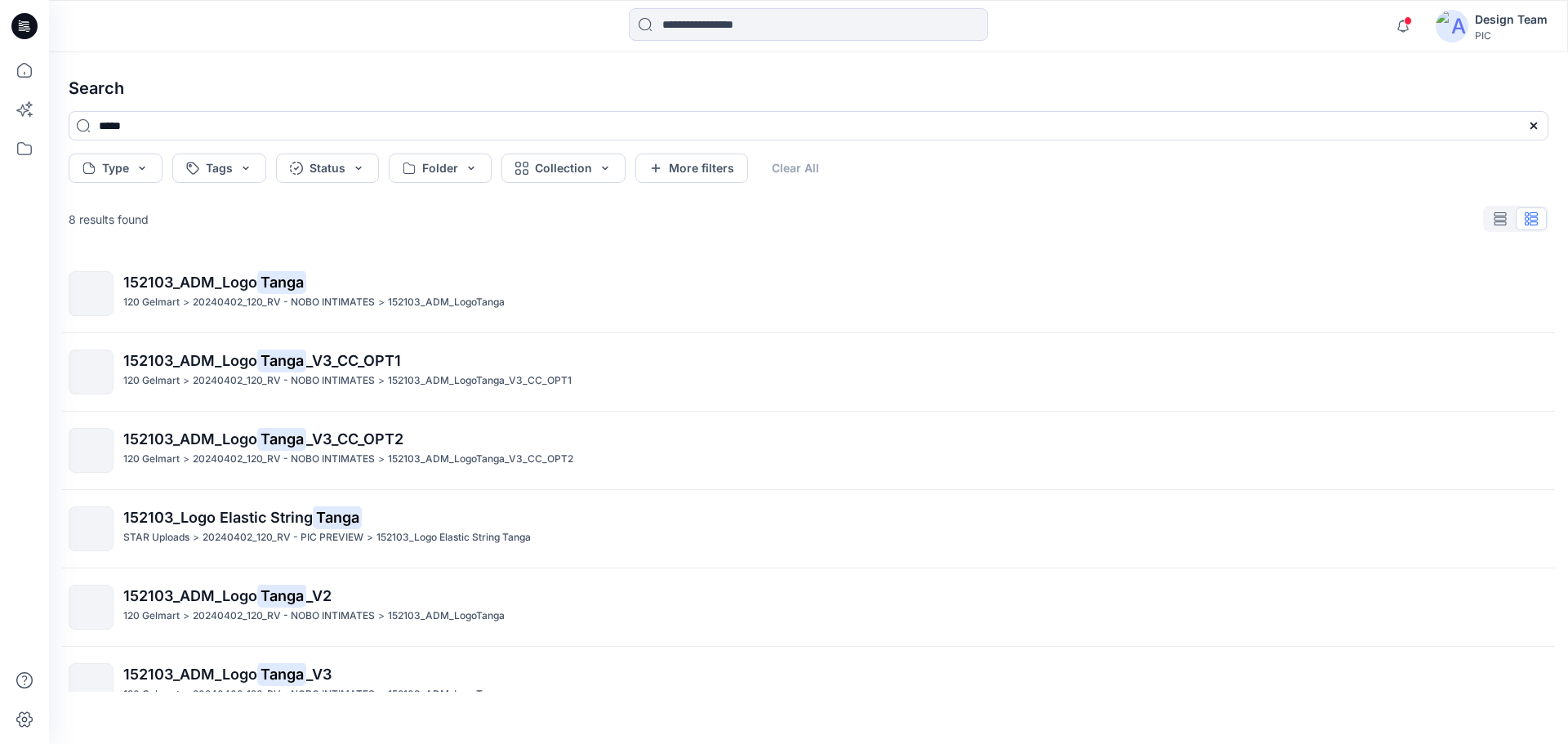
scroll to position [190, 0]
